Goal: Transaction & Acquisition: Purchase product/service

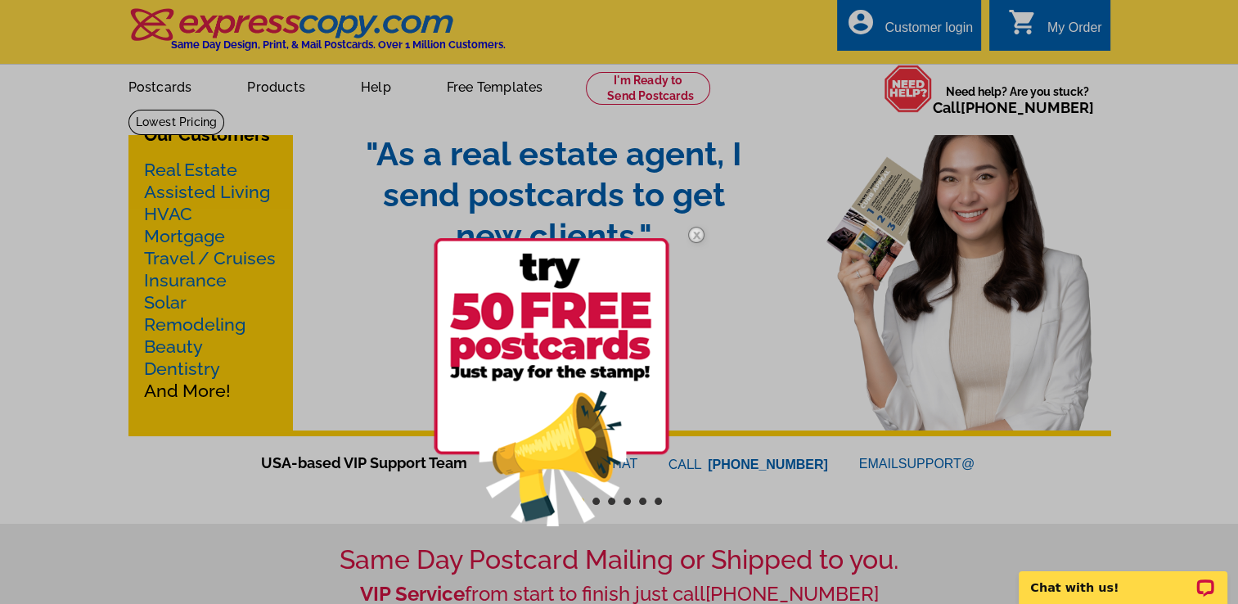
click at [694, 232] on img at bounding box center [696, 234] width 47 height 47
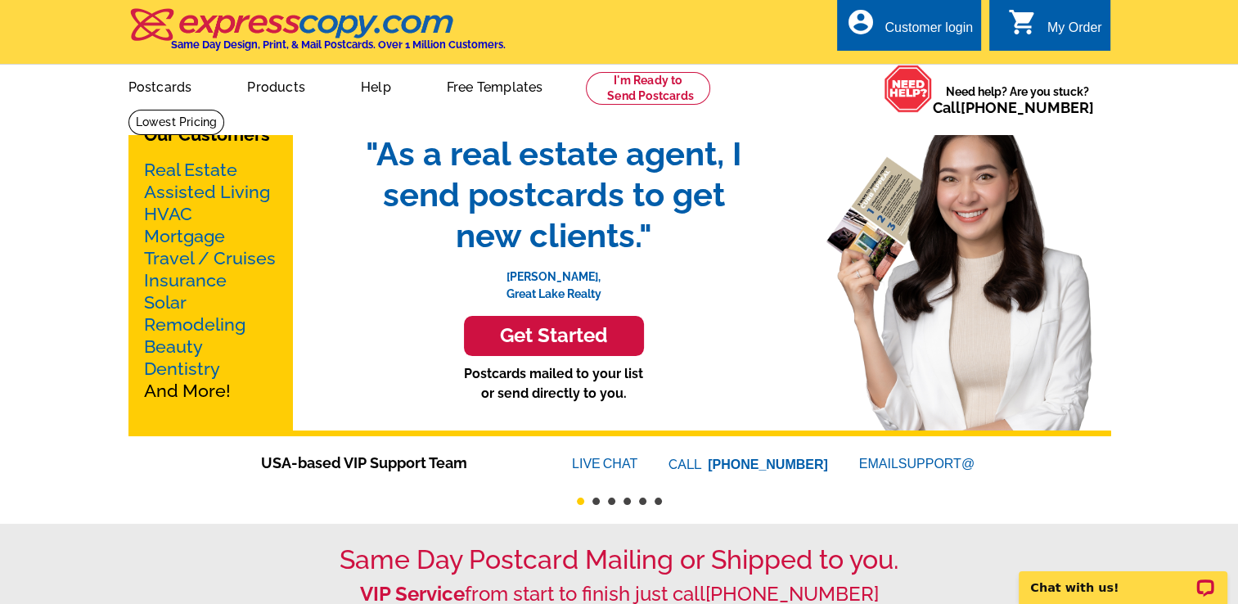
click at [193, 171] on link "Real Estate" at bounding box center [190, 170] width 93 height 20
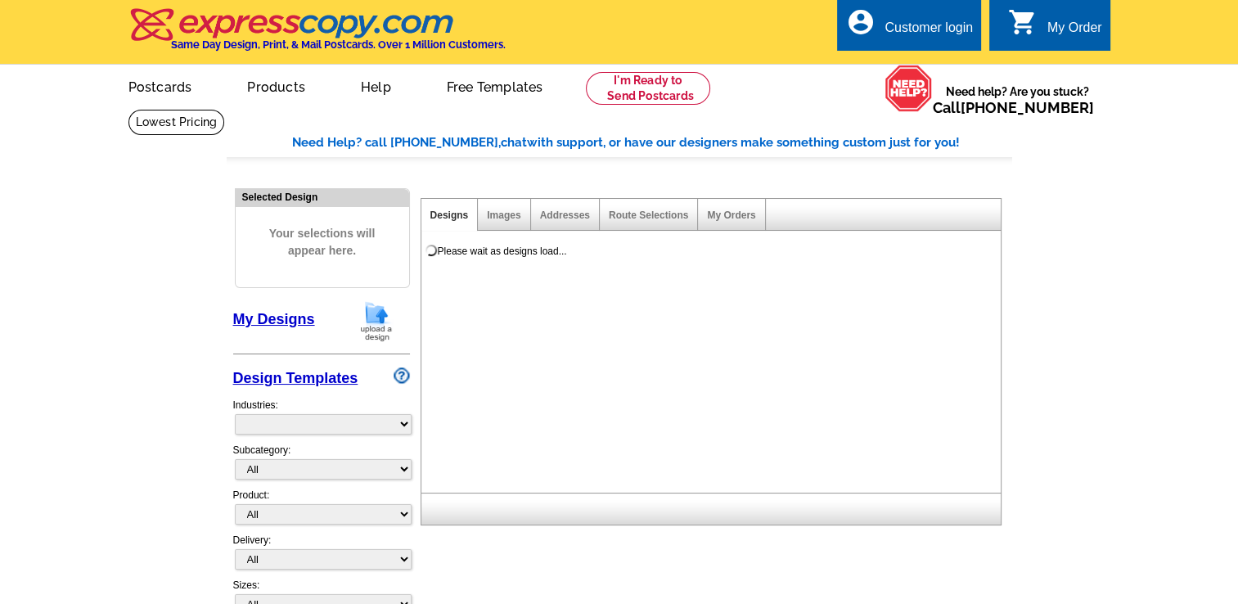
select select "785"
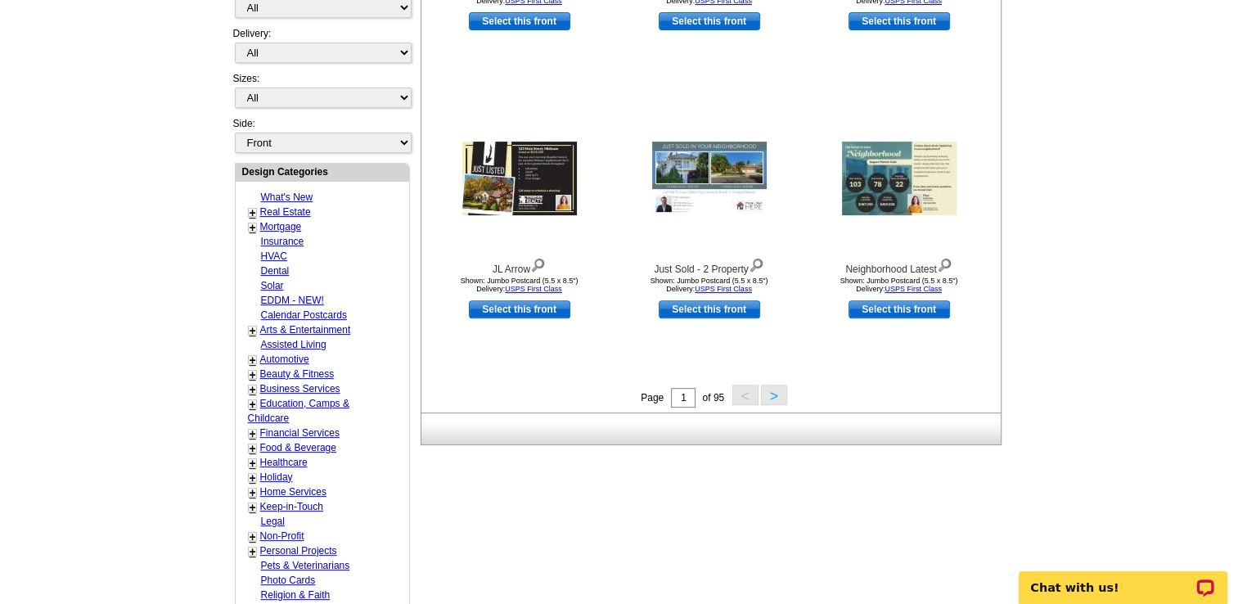
scroll to position [491, 0]
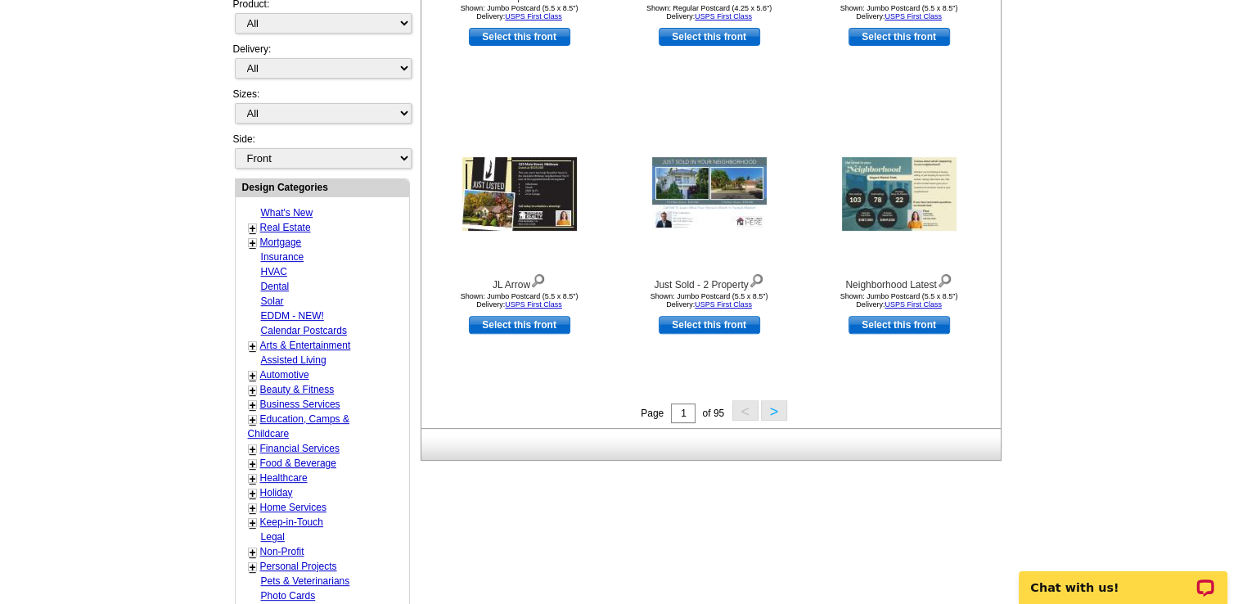
click at [781, 414] on button ">" at bounding box center [774, 410] width 26 height 20
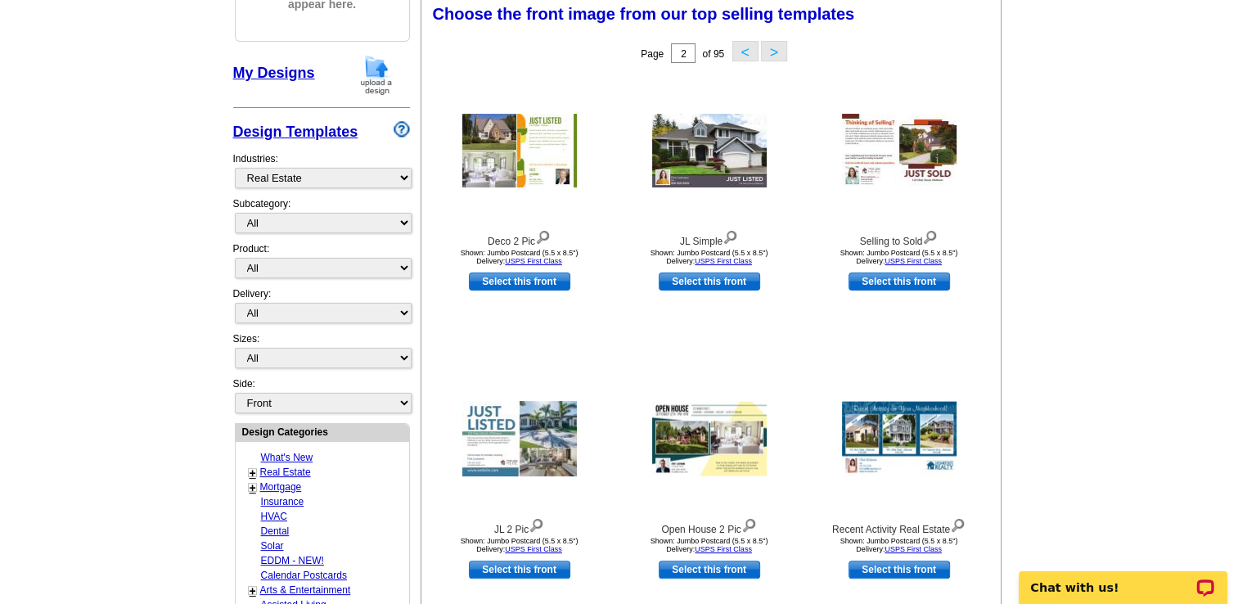
scroll to position [241, 0]
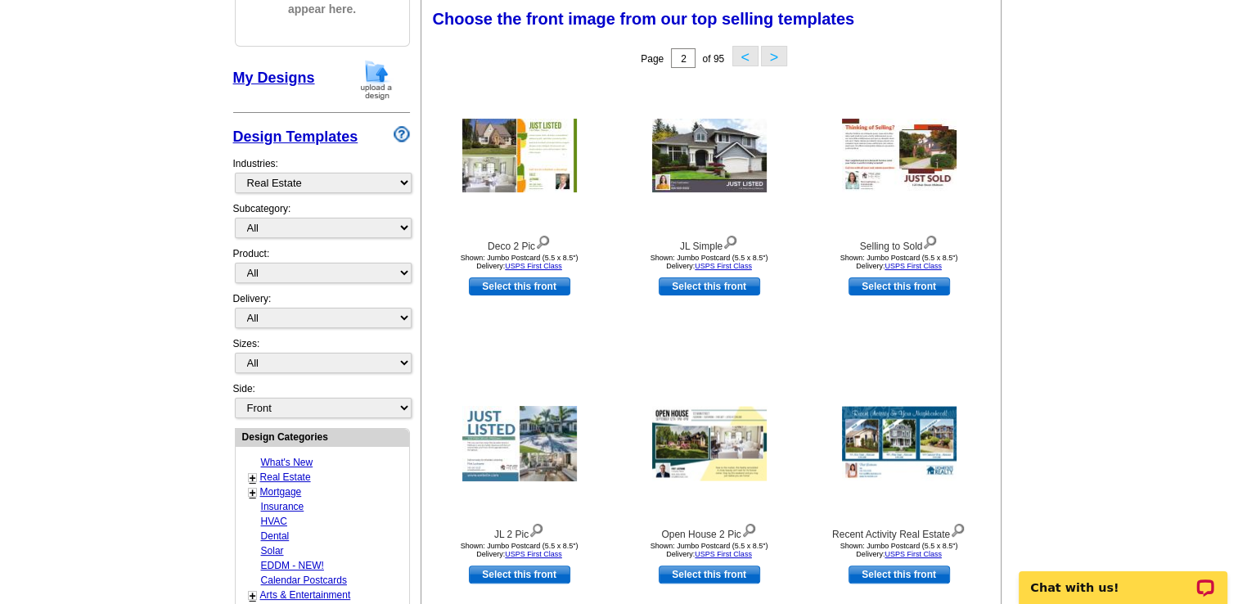
click at [734, 448] on img at bounding box center [709, 444] width 115 height 74
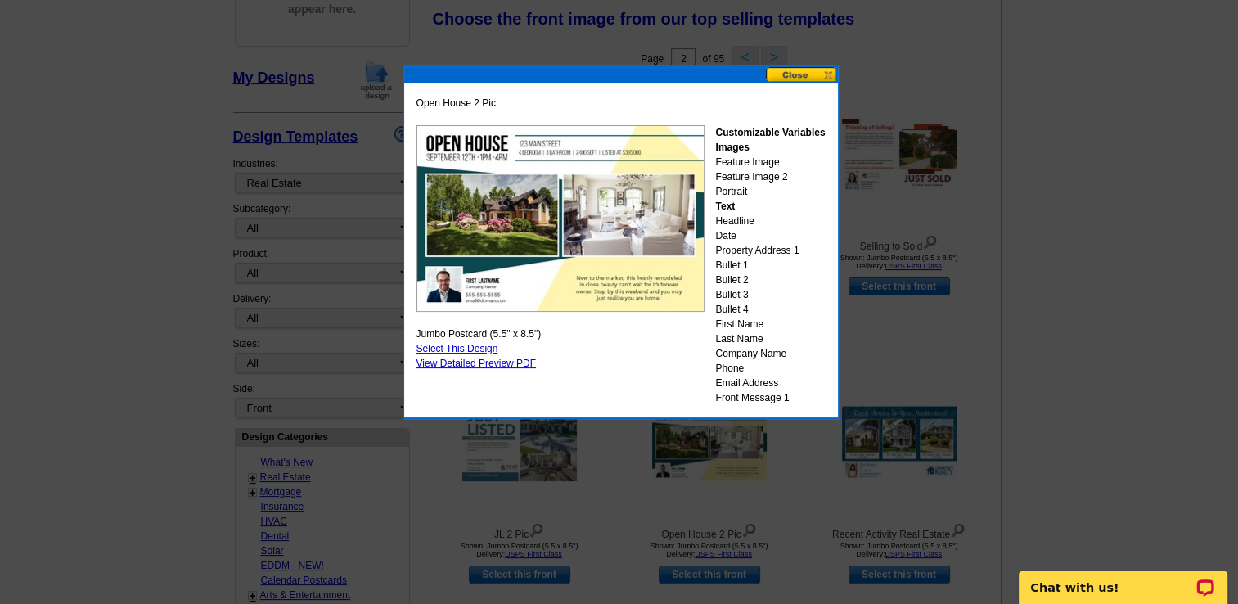
click at [454, 345] on link "Select This Design" at bounding box center [458, 348] width 82 height 11
select select "2"
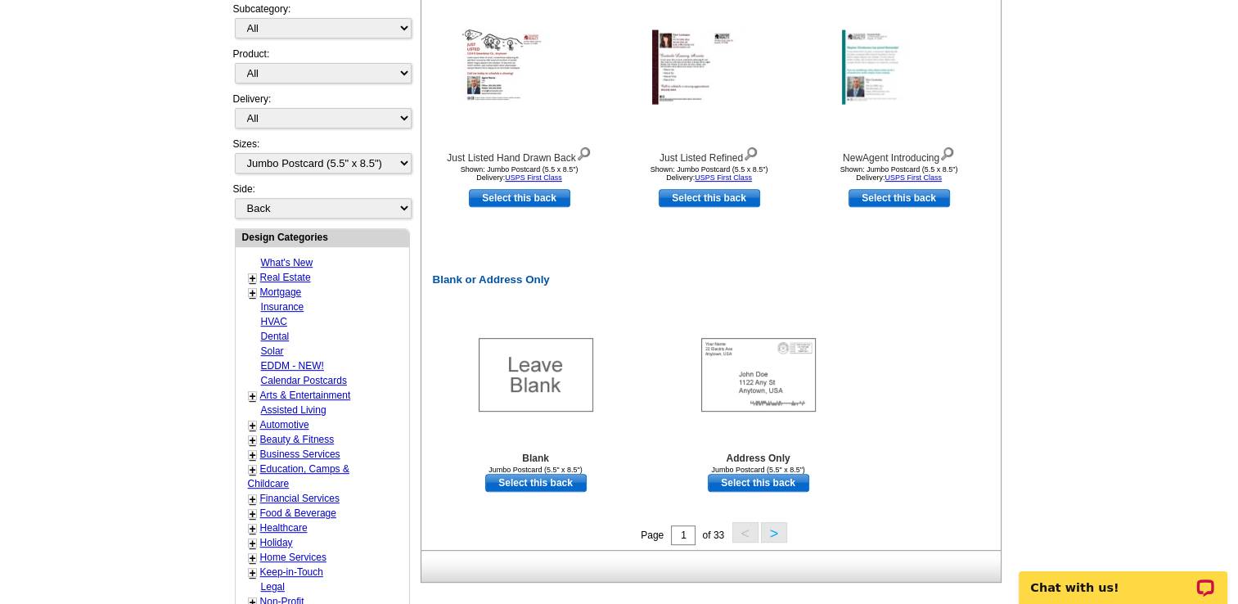
scroll to position [655, 0]
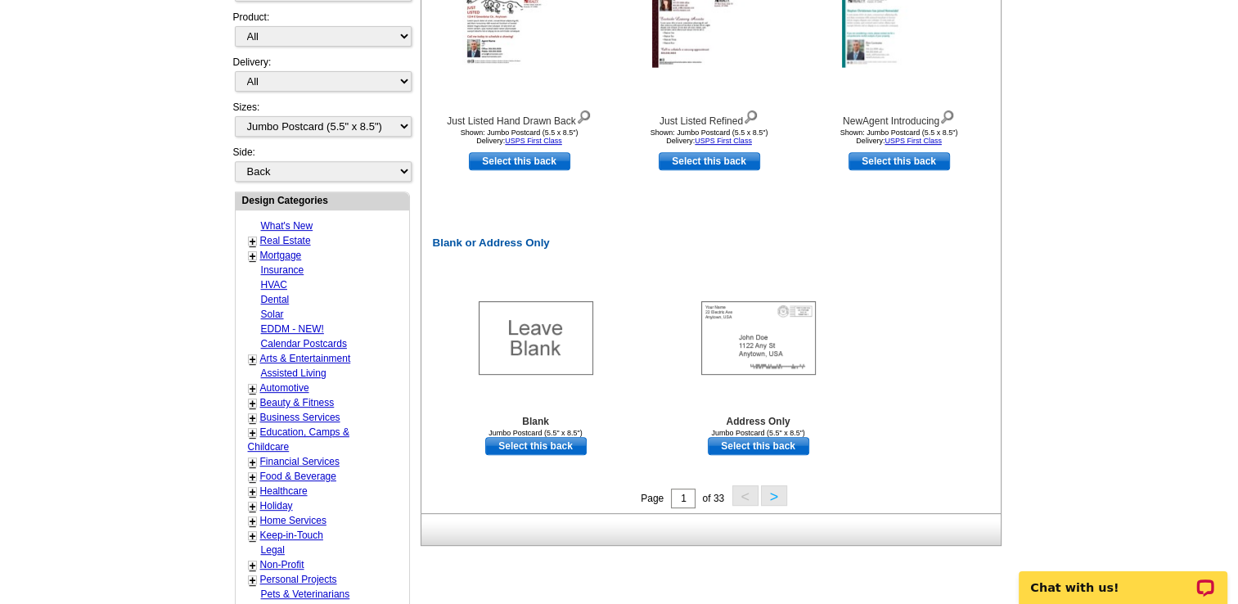
click at [717, 447] on link "Select this back" at bounding box center [758, 446] width 101 height 18
select select "front"
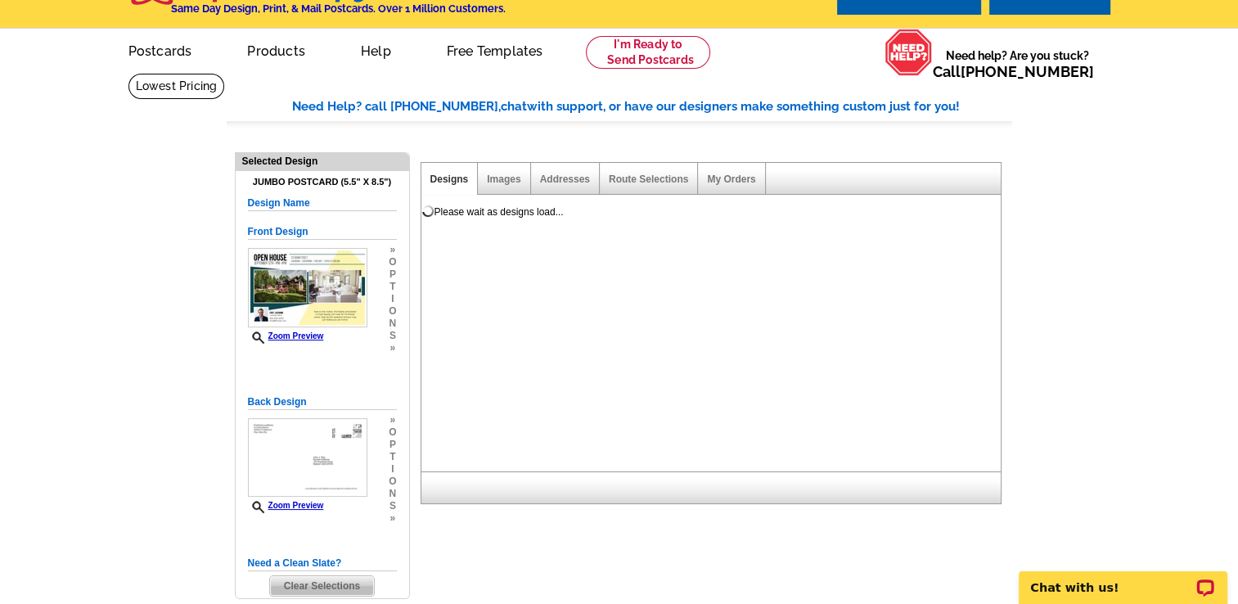
scroll to position [7, 0]
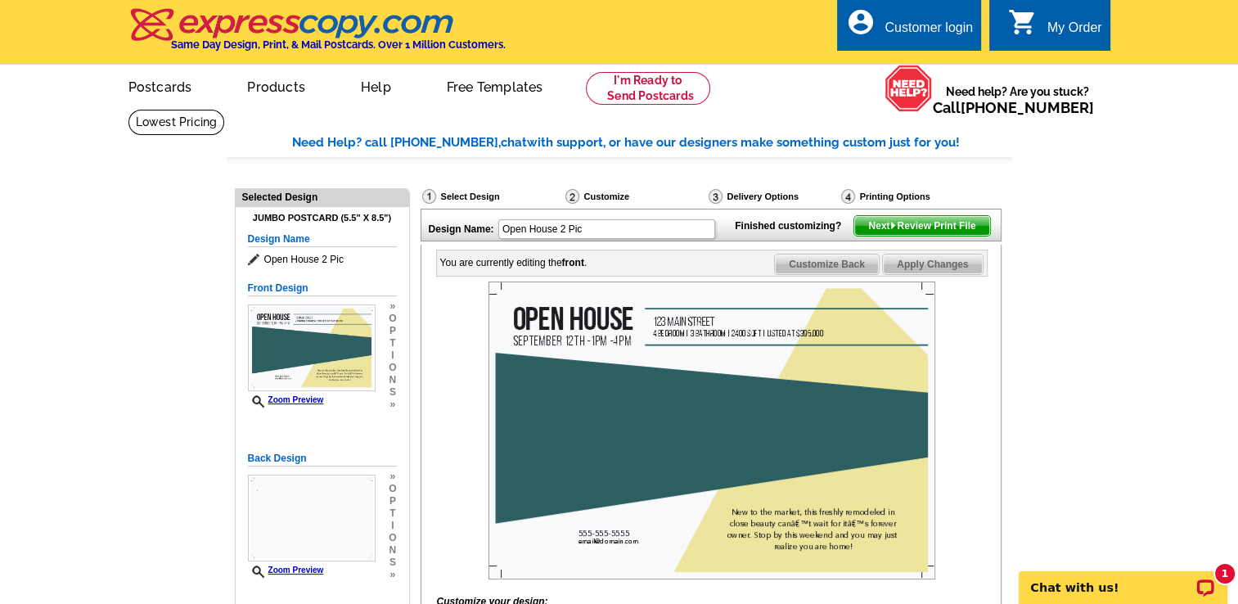
click at [853, 196] on img at bounding box center [848, 196] width 14 height 15
click at [868, 195] on div "Printing Options" at bounding box center [913, 196] width 146 height 16
